Goal: Task Accomplishment & Management: Manage account settings

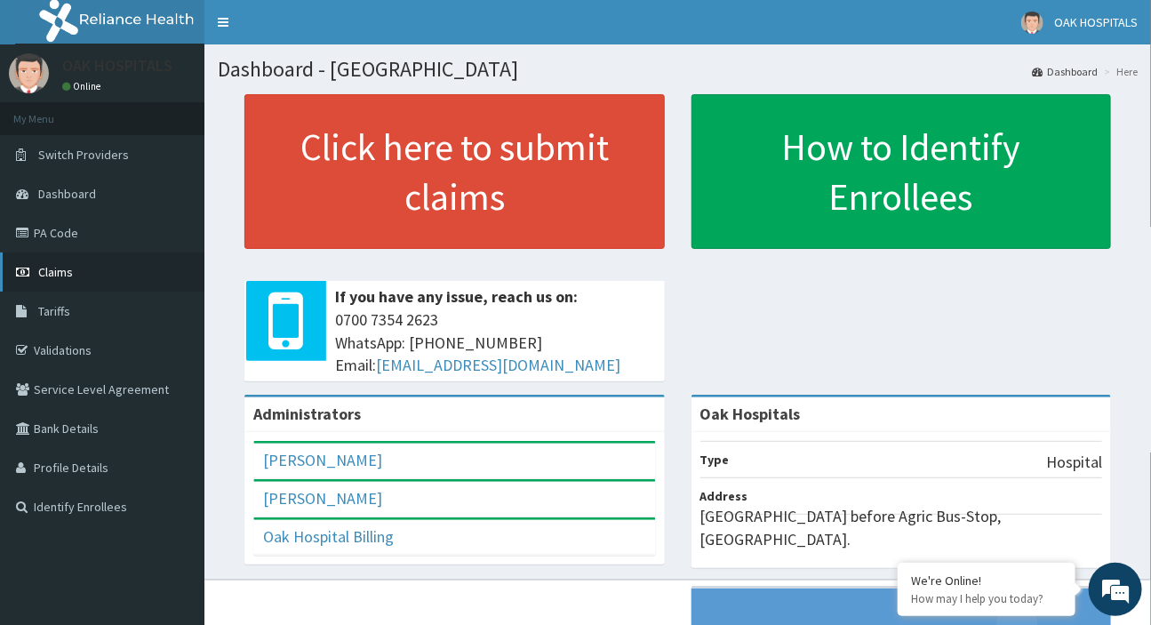
click at [114, 277] on link "Claims" at bounding box center [102, 271] width 204 height 39
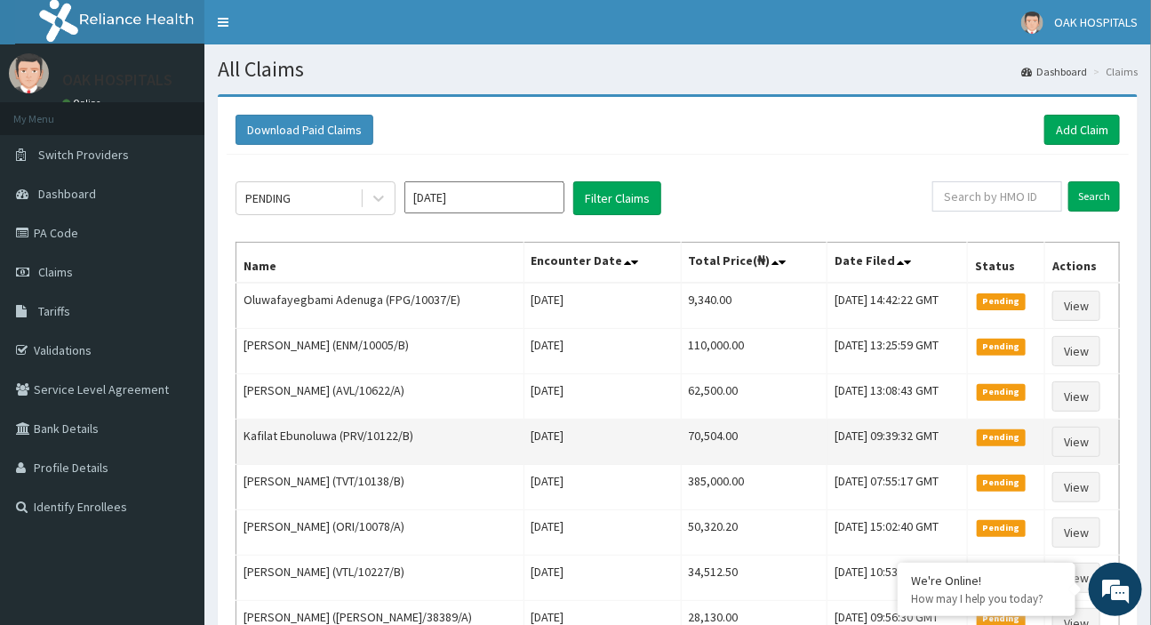
scroll to position [242, 0]
